Goal: Task Accomplishment & Management: Manage account settings

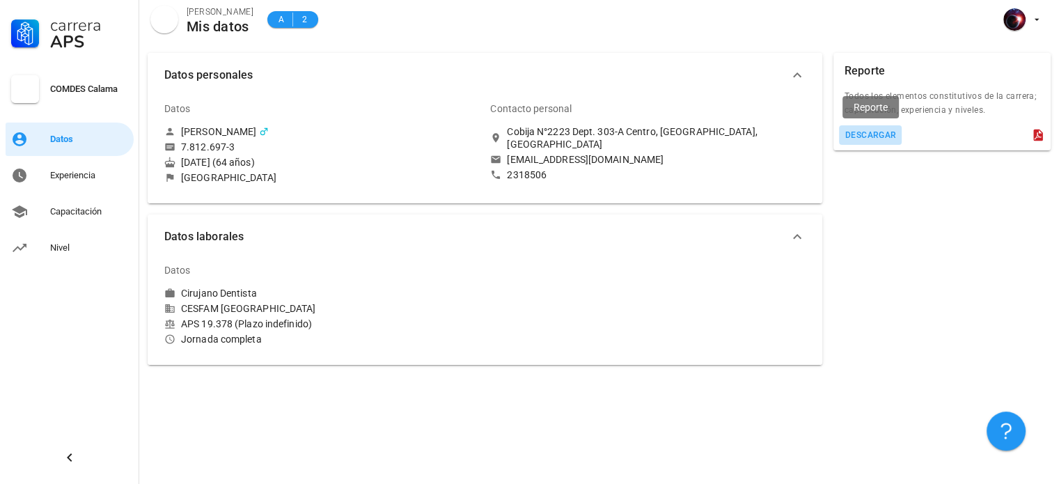
click at [879, 139] on div "descargar" at bounding box center [871, 135] width 52 height 10
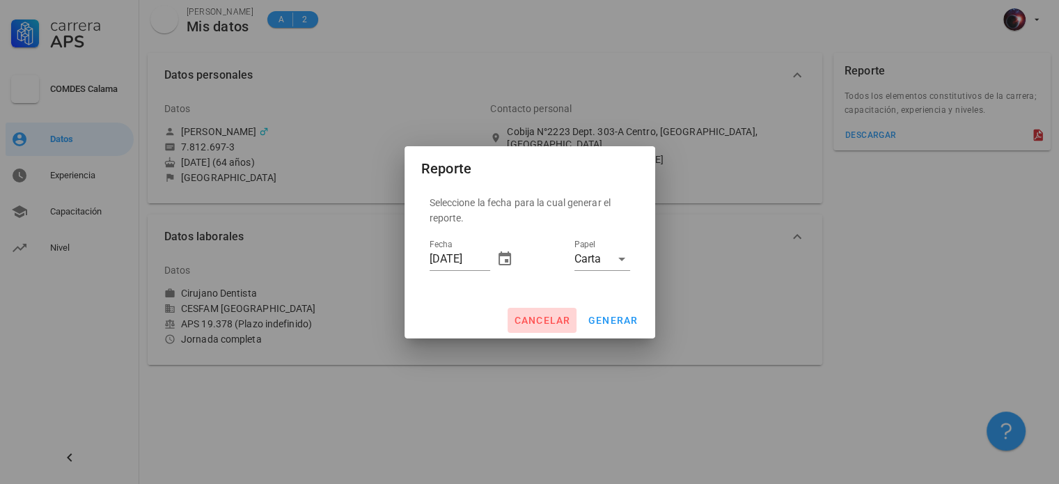
click at [564, 324] on span "cancelar" at bounding box center [541, 320] width 57 height 11
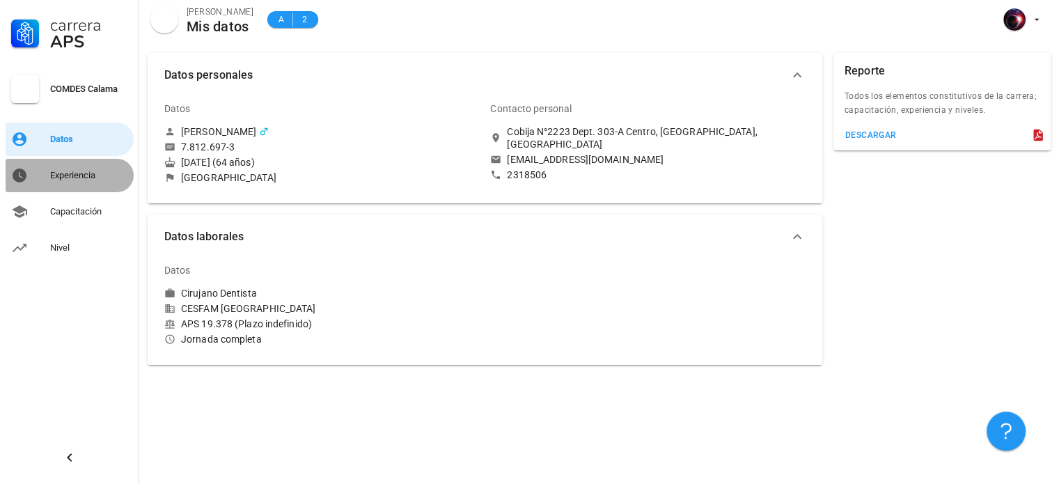
click at [72, 179] on div "Experiencia" at bounding box center [89, 175] width 78 height 11
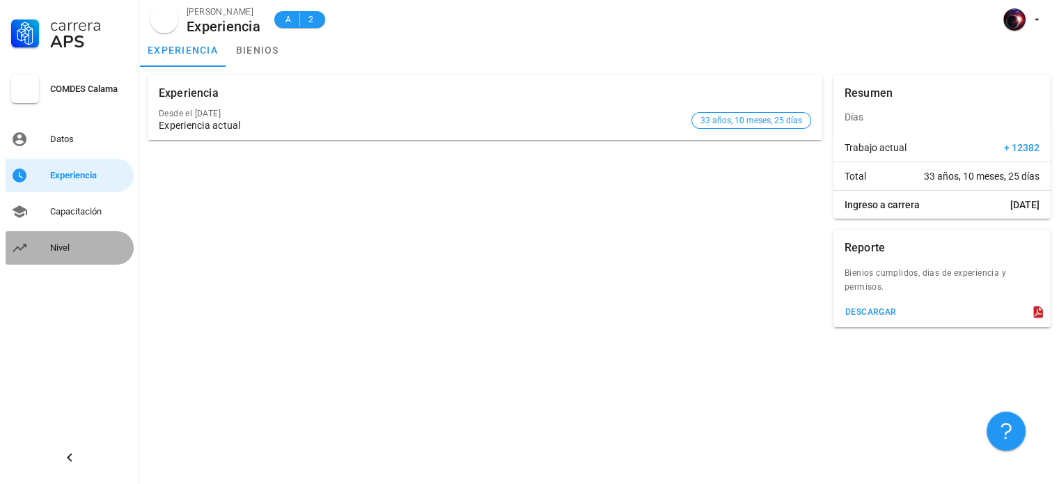
click at [58, 249] on div "Nivel" at bounding box center [89, 247] width 78 height 11
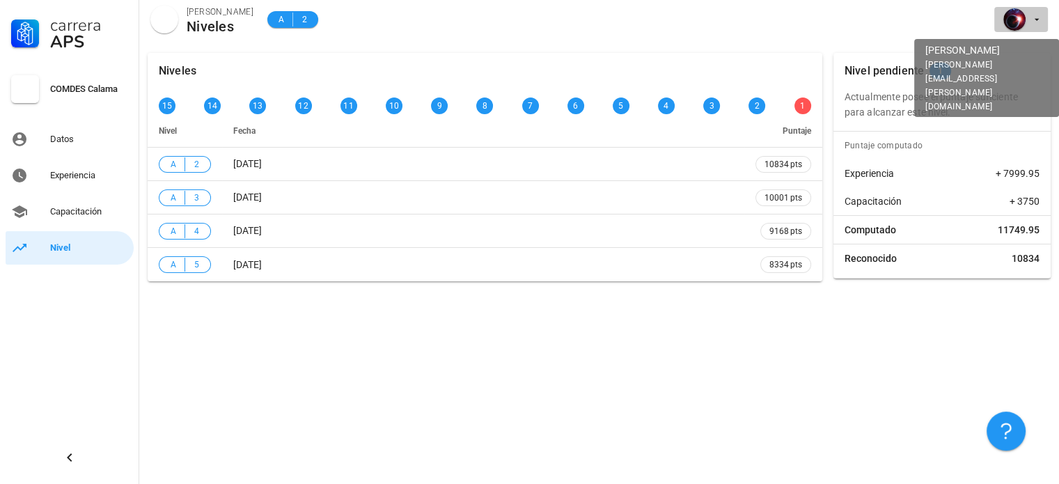
click at [1039, 20] on icon "button" at bounding box center [1036, 19] width 11 height 11
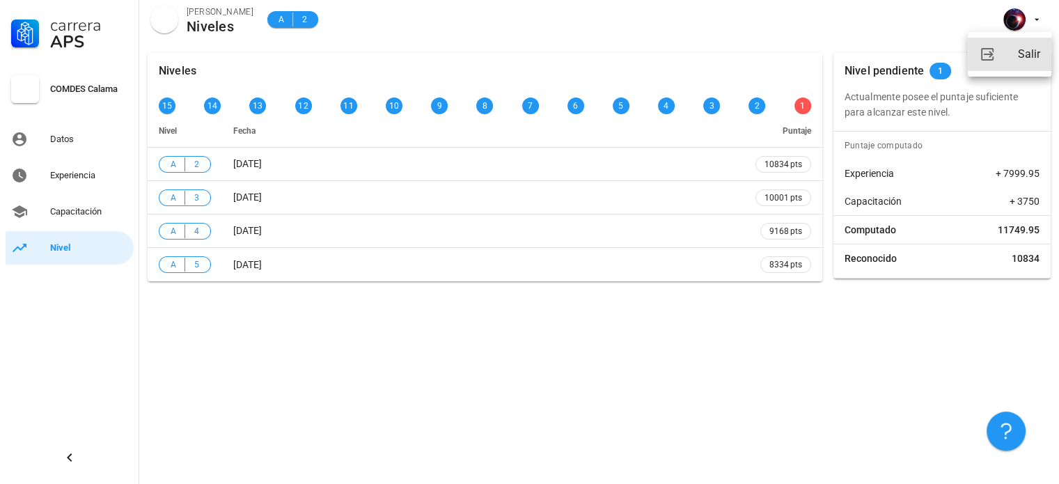
click at [1031, 56] on div "Salir" at bounding box center [1029, 54] width 22 height 28
